Goal: Check status

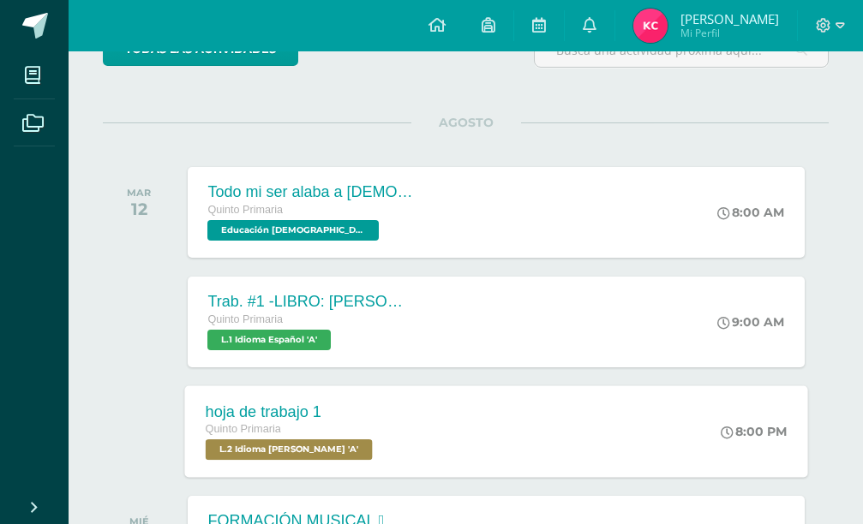
scroll to position [257, 0]
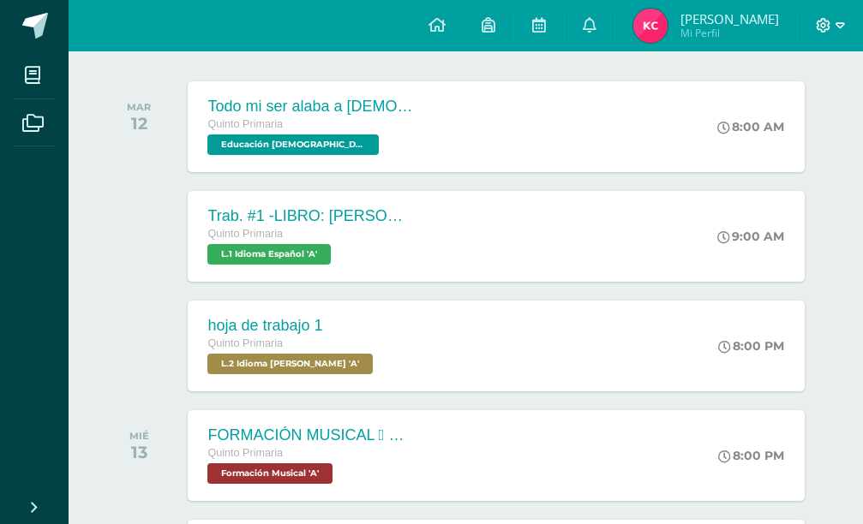
click at [837, 23] on icon at bounding box center [839, 25] width 9 height 6
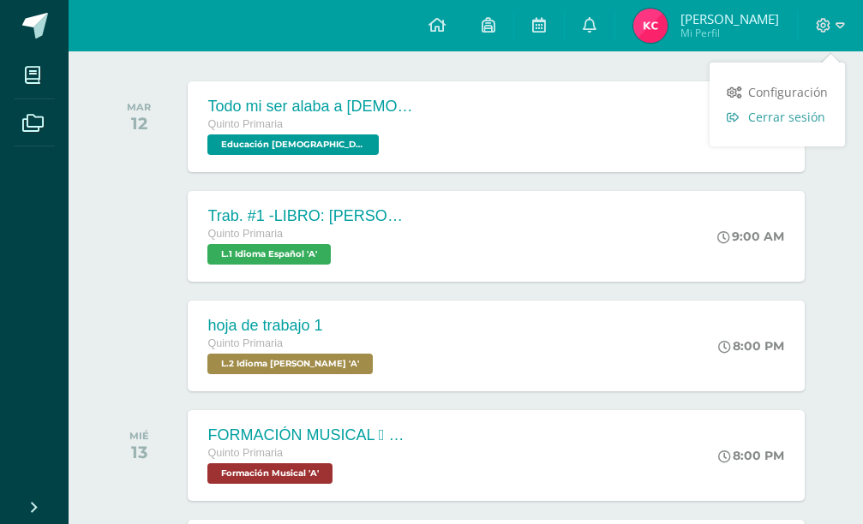
click at [803, 114] on span "Cerrar sesión" at bounding box center [786, 117] width 77 height 16
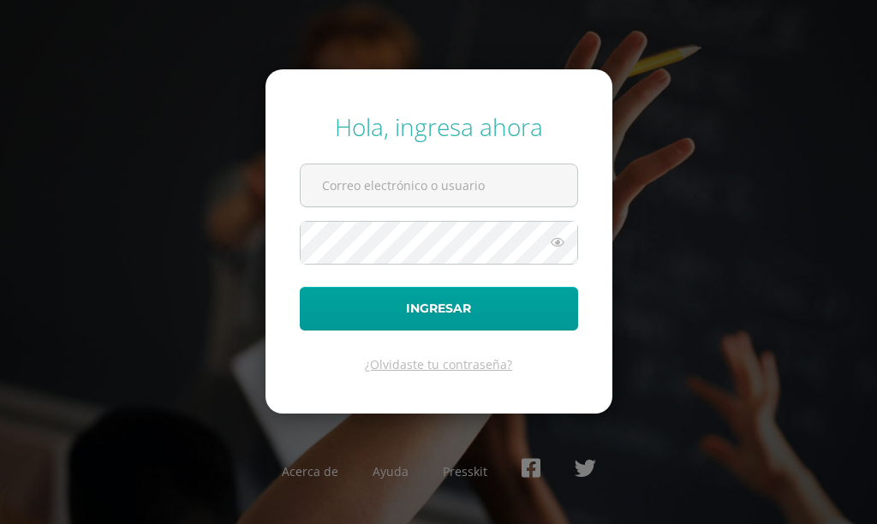
type input "563@laestrella.edu.gt"
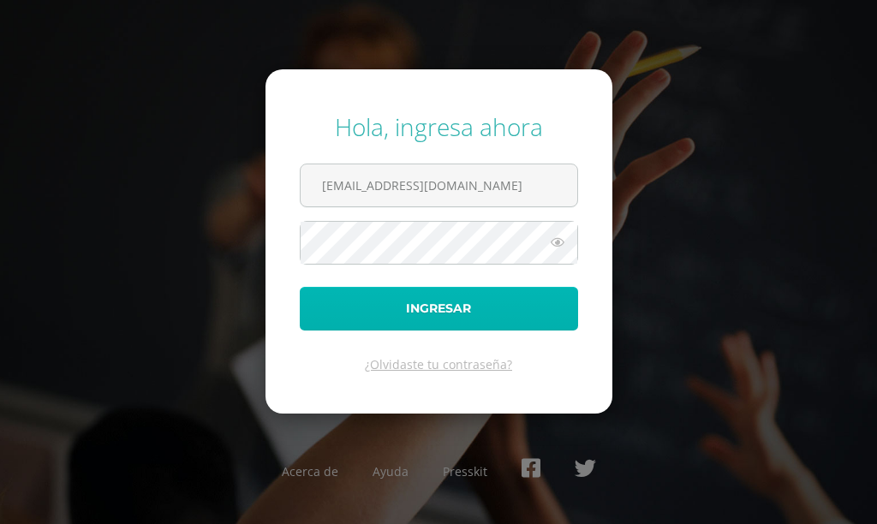
click at [436, 315] on button "Ingresar" at bounding box center [439, 309] width 278 height 44
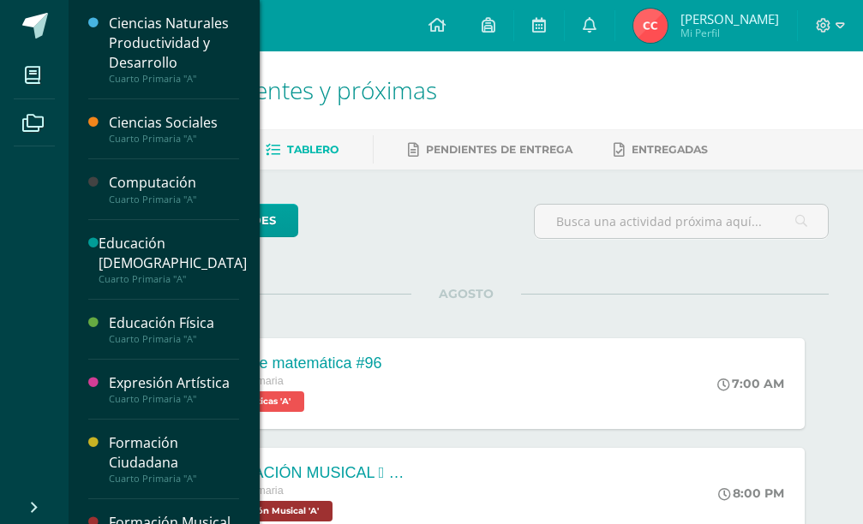
click at [141, 373] on div "Expresión Artística" at bounding box center [174, 383] width 130 height 20
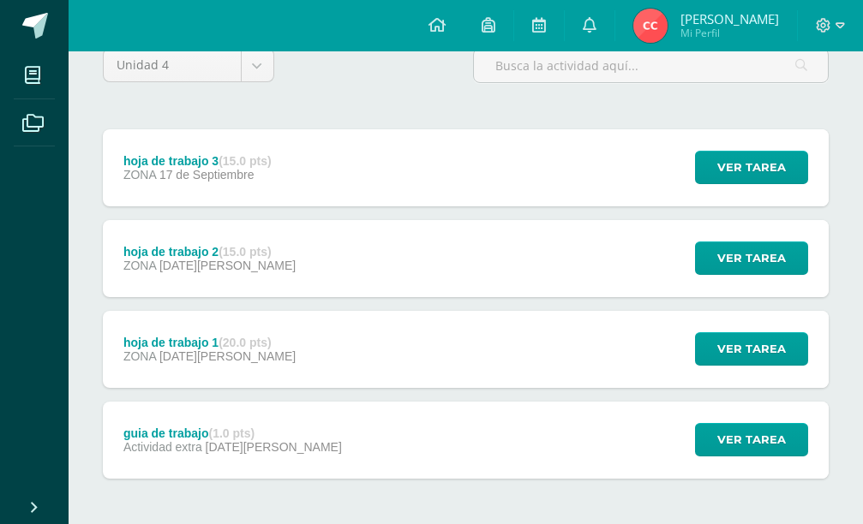
scroll to position [224, 0]
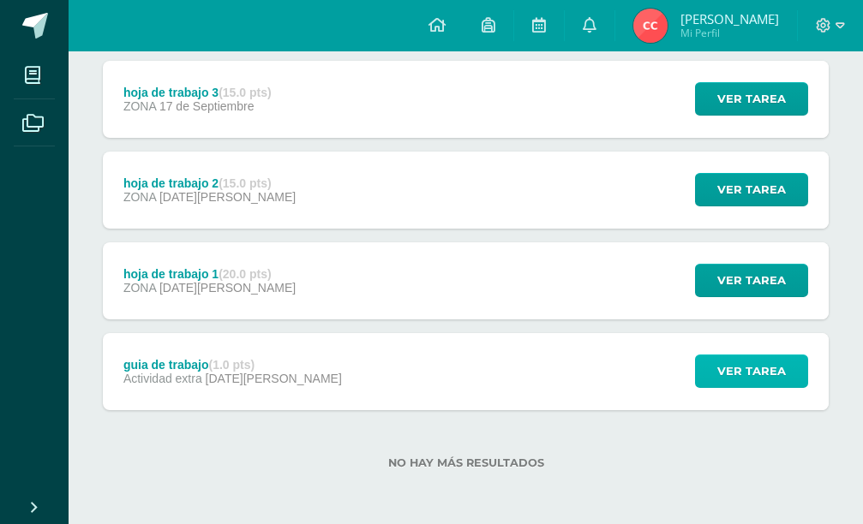
click at [726, 370] on span "Ver tarea" at bounding box center [751, 371] width 69 height 32
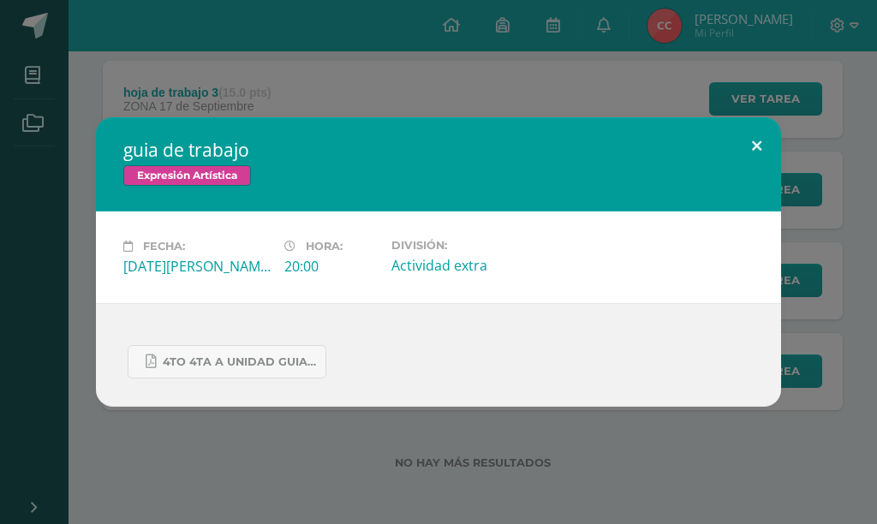
click at [762, 139] on button at bounding box center [756, 146] width 49 height 58
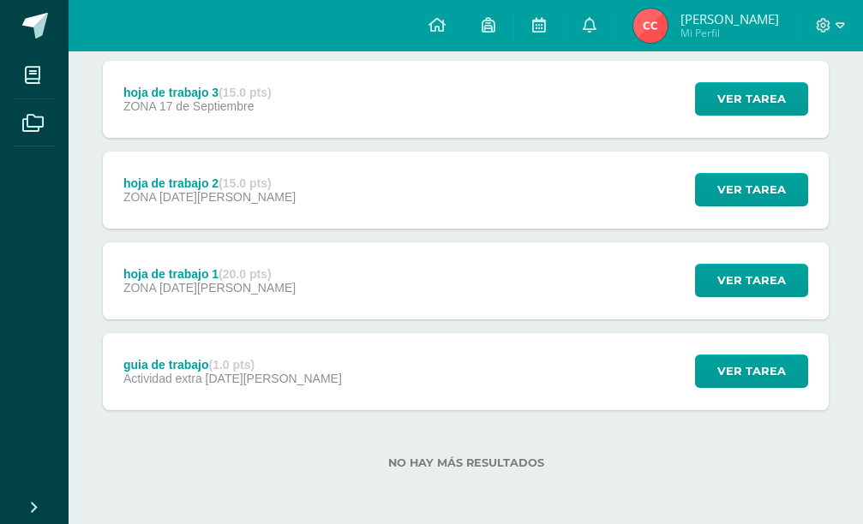
click at [531, 284] on div "hoja de trabajo 1 (20.0 pts) ZONA [DATE][PERSON_NAME] Ver tarea hoja de trabajo…" at bounding box center [465, 280] width 725 height 77
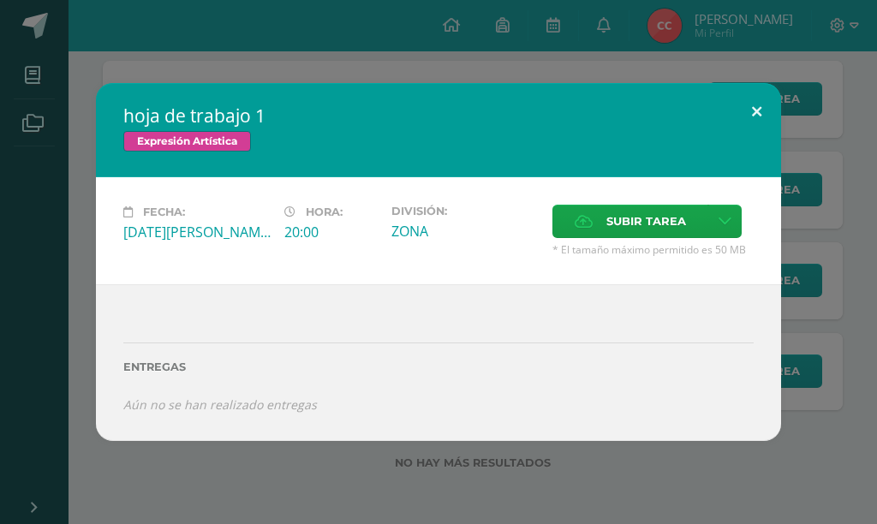
click at [738, 115] on button at bounding box center [756, 112] width 49 height 58
